Goal: Information Seeking & Learning: Learn about a topic

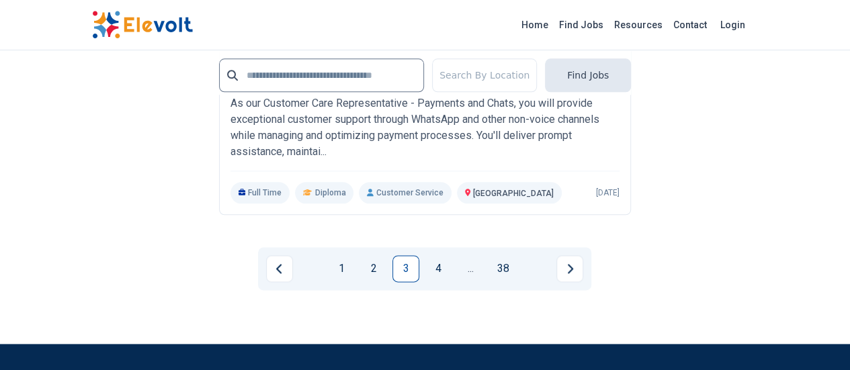
scroll to position [3288, 0]
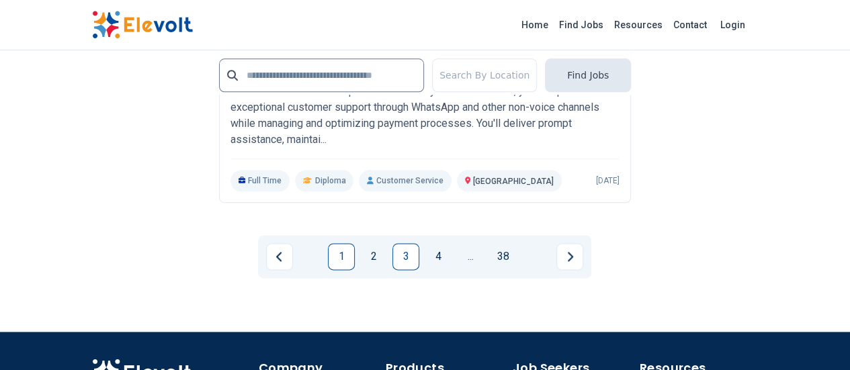
click at [345, 243] on link "1" at bounding box center [341, 256] width 27 height 27
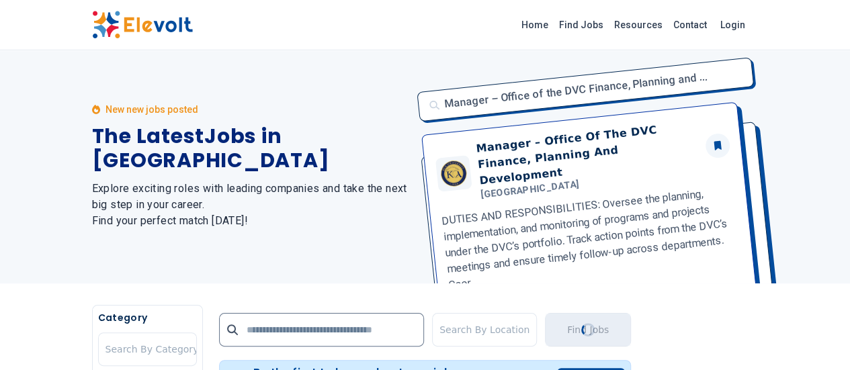
scroll to position [0, 0]
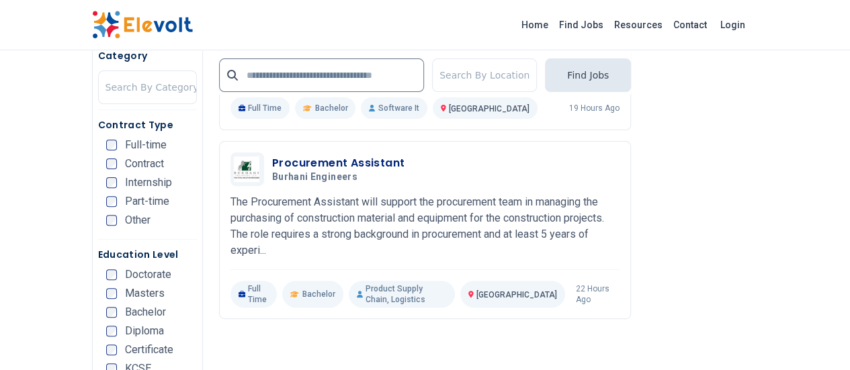
scroll to position [2537, 0]
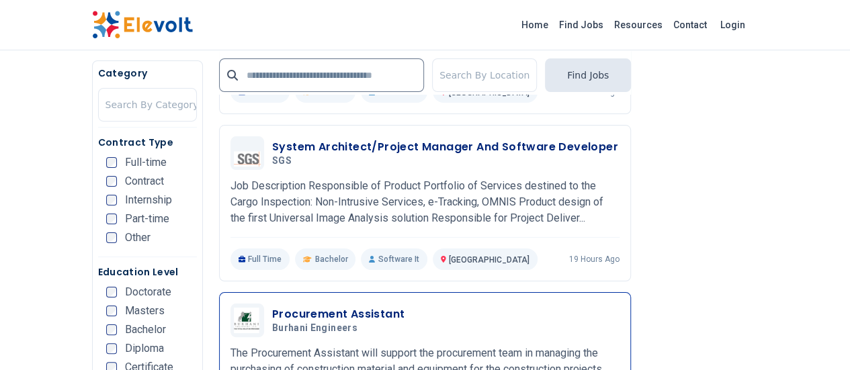
click at [418, 306] on div "Procurement Assistant Burhani Engineers 09/18/2025 10/18/2025" at bounding box center [445, 320] width 347 height 28
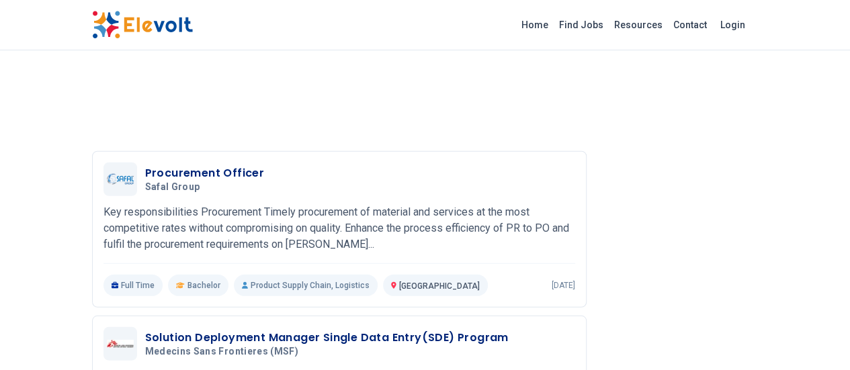
scroll to position [1763, 0]
